Goal: Obtain resource: Obtain resource

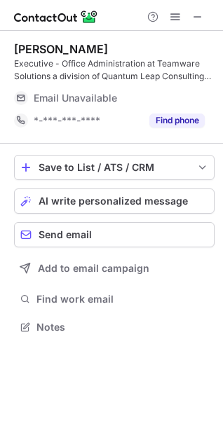
scroll to position [317, 223]
click at [192, 15] on span at bounding box center [197, 16] width 11 height 11
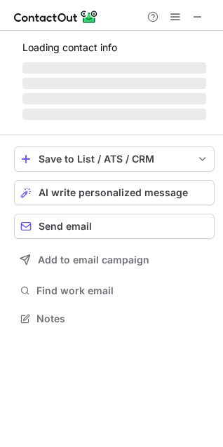
scroll to position [304, 223]
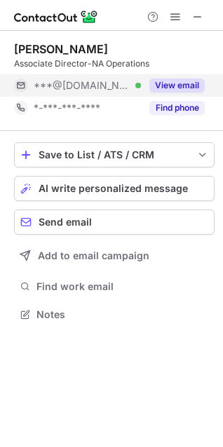
click at [193, 82] on button "View email" at bounding box center [176, 85] width 55 height 14
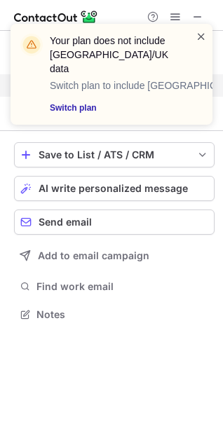
click at [199, 33] on span at bounding box center [200, 36] width 11 height 14
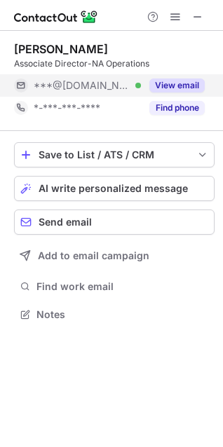
click at [181, 85] on button "View email" at bounding box center [176, 85] width 55 height 14
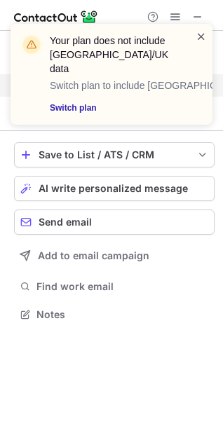
click at [202, 34] on span at bounding box center [200, 36] width 11 height 14
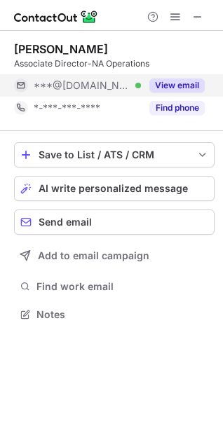
click at [169, 104] on button "Find phone" at bounding box center [176, 108] width 55 height 14
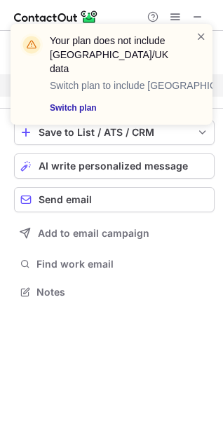
scroll to position [282, 223]
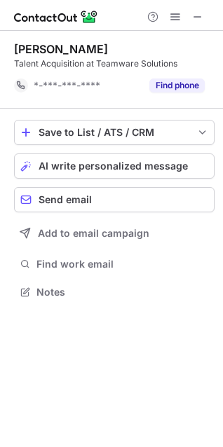
scroll to position [282, 223]
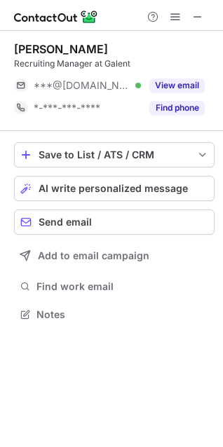
scroll to position [304, 223]
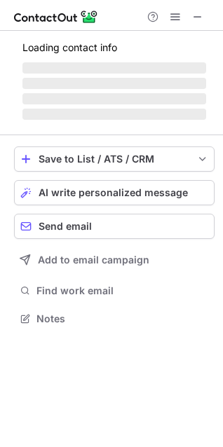
scroll to position [304, 223]
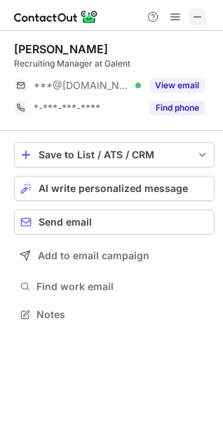
click at [202, 20] on span at bounding box center [197, 16] width 11 height 11
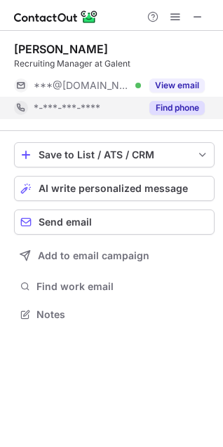
click at [194, 104] on button "Find phone" at bounding box center [176, 108] width 55 height 14
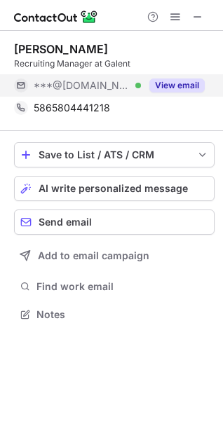
click at [194, 86] on button "View email" at bounding box center [176, 85] width 55 height 14
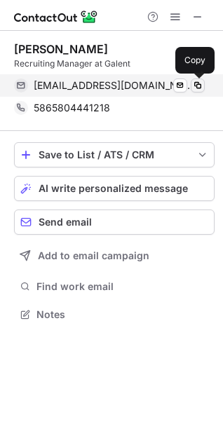
click at [199, 84] on span at bounding box center [197, 85] width 11 height 11
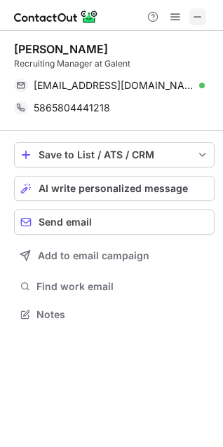
click at [200, 13] on span at bounding box center [197, 16] width 11 height 11
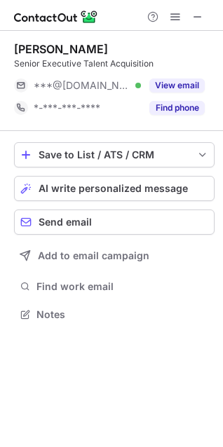
scroll to position [304, 223]
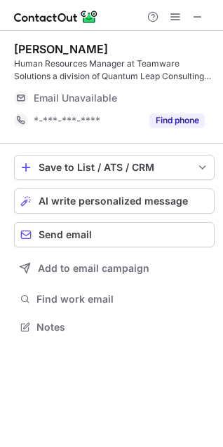
scroll to position [317, 223]
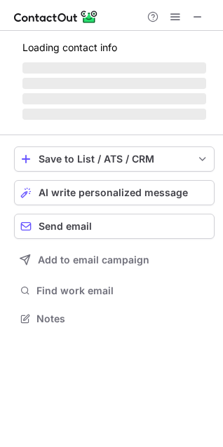
scroll to position [309, 223]
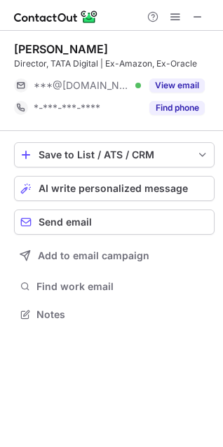
scroll to position [304, 223]
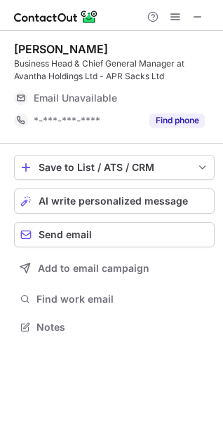
scroll to position [317, 223]
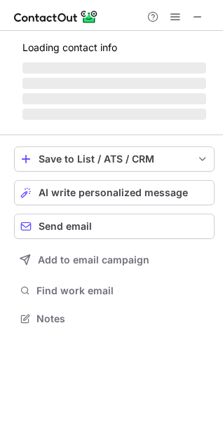
scroll to position [317, 223]
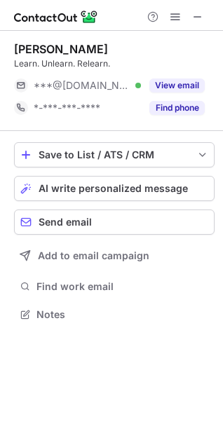
scroll to position [304, 223]
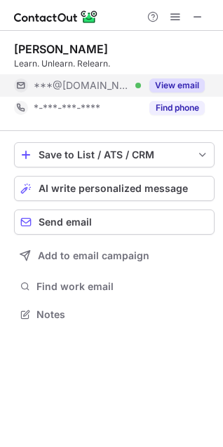
click at [179, 84] on button "View email" at bounding box center [176, 85] width 55 height 14
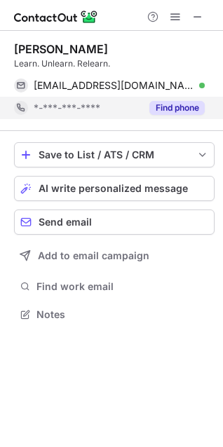
click at [171, 106] on button "Find phone" at bounding box center [176, 108] width 55 height 14
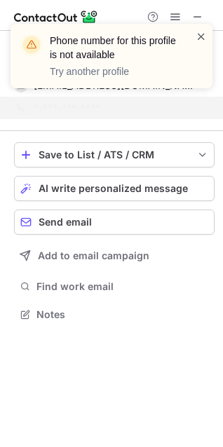
click at [200, 34] on span at bounding box center [200, 36] width 11 height 14
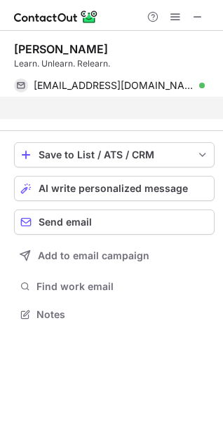
scroll to position [282, 223]
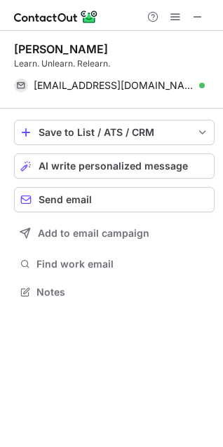
click at [197, 11] on div "Phone number for this profile is not available Try another profile" at bounding box center [111, 62] width 224 height 104
click at [197, 20] on span at bounding box center [197, 16] width 11 height 11
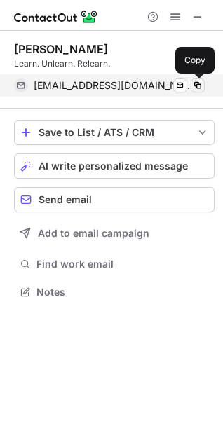
click at [202, 81] on span at bounding box center [197, 85] width 11 height 11
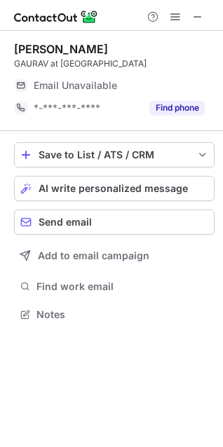
scroll to position [304, 223]
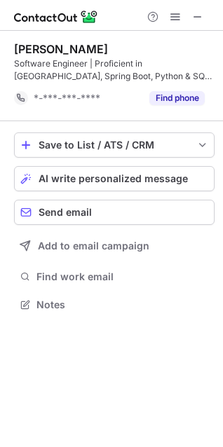
scroll to position [309, 223]
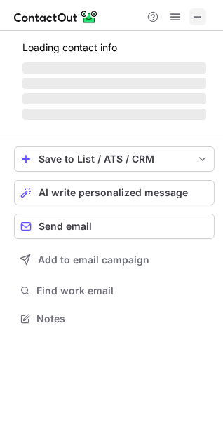
click at [202, 11] on span at bounding box center [197, 16] width 11 height 11
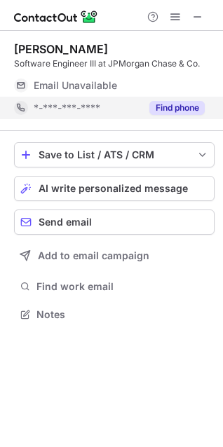
click at [184, 103] on button "Find phone" at bounding box center [176, 108] width 55 height 14
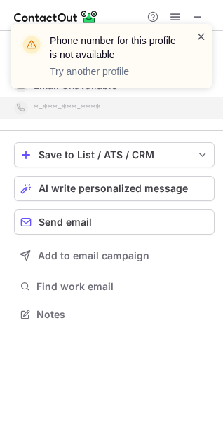
click at [202, 37] on span at bounding box center [200, 36] width 11 height 14
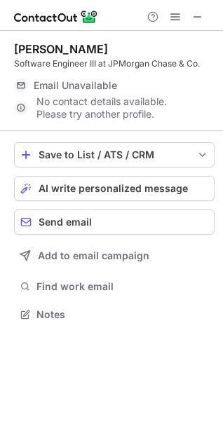
click at [199, 13] on div "Phone number for this profile is not available Try another profile" at bounding box center [111, 24] width 224 height 28
click at [199, 13] on span at bounding box center [197, 16] width 11 height 11
